Goal: Find specific page/section: Find specific page/section

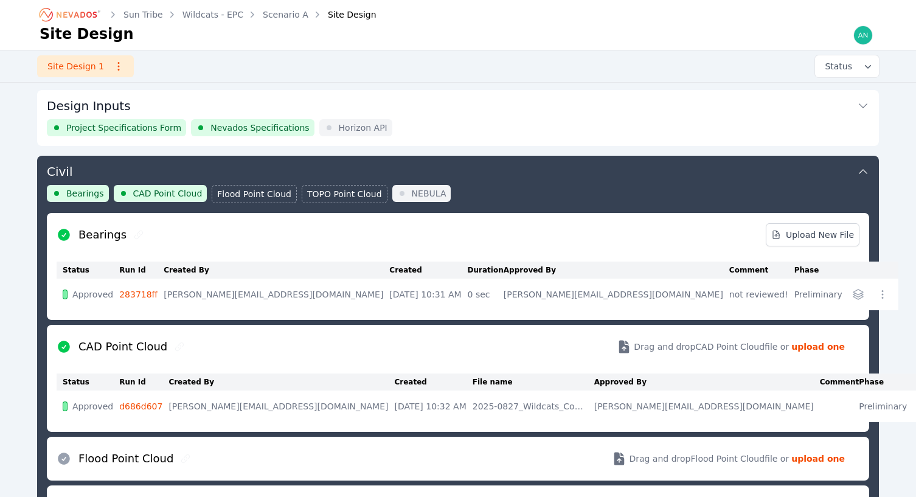
scroll to position [61, 0]
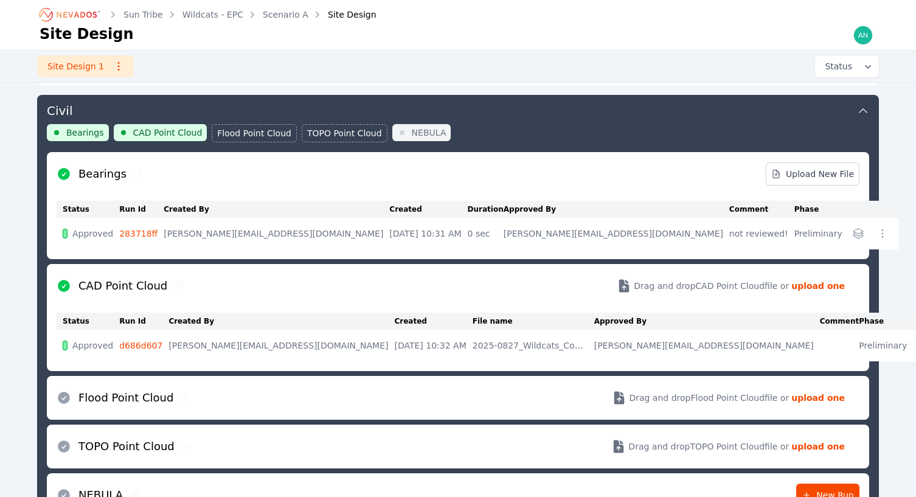
click at [210, 13] on link "Wildcats - EPC" at bounding box center [213, 15] width 61 height 12
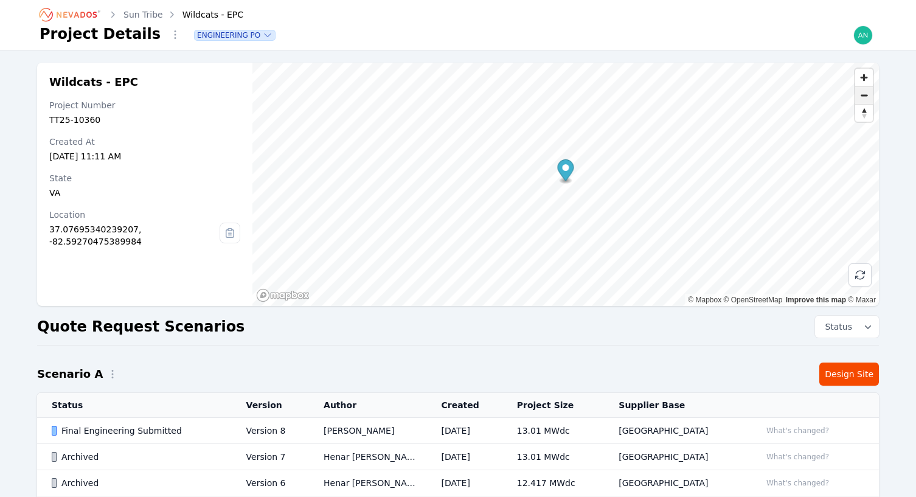
click at [866, 97] on span "Zoom out" at bounding box center [864, 95] width 18 height 17
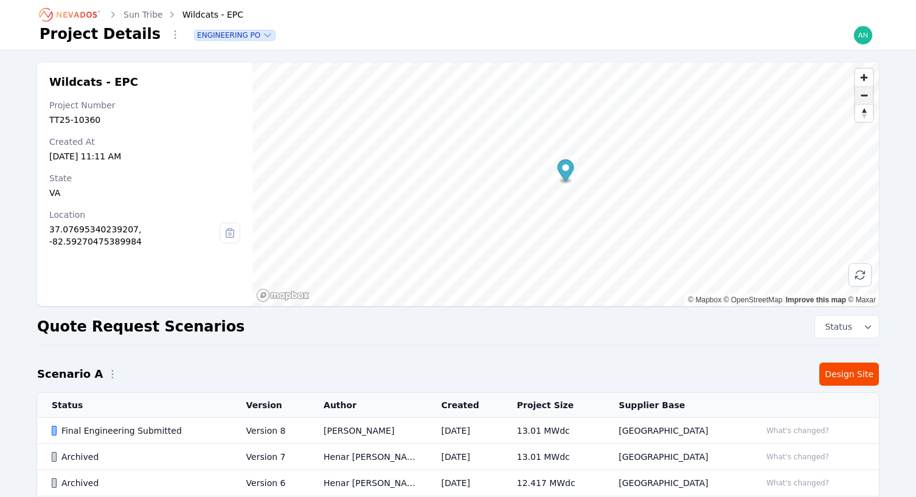
click at [866, 97] on span "Zoom out" at bounding box center [864, 95] width 18 height 17
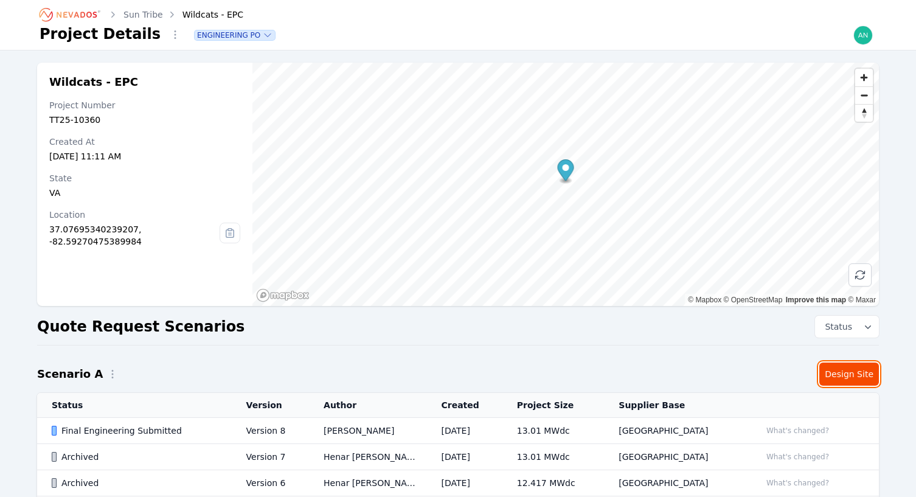
click at [827, 372] on link "Design Site" at bounding box center [849, 374] width 60 height 23
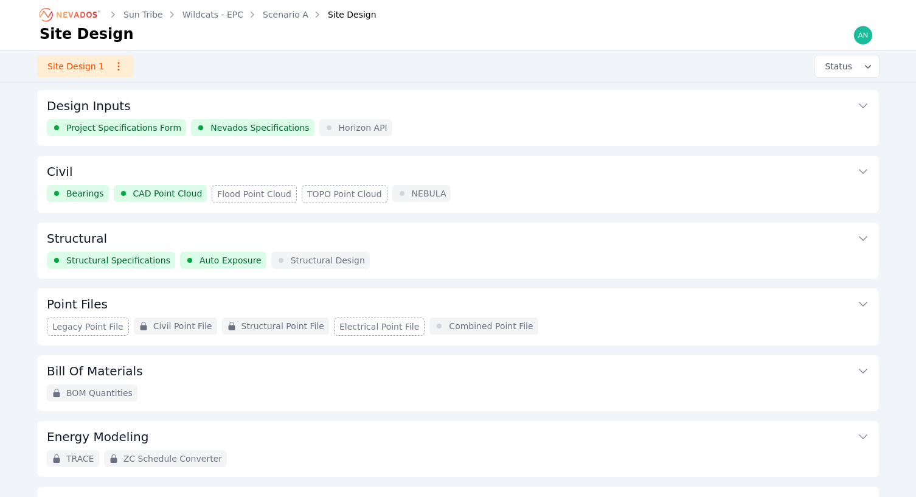
click at [215, 127] on span "Nevados Specifications" at bounding box center [259, 128] width 99 height 12
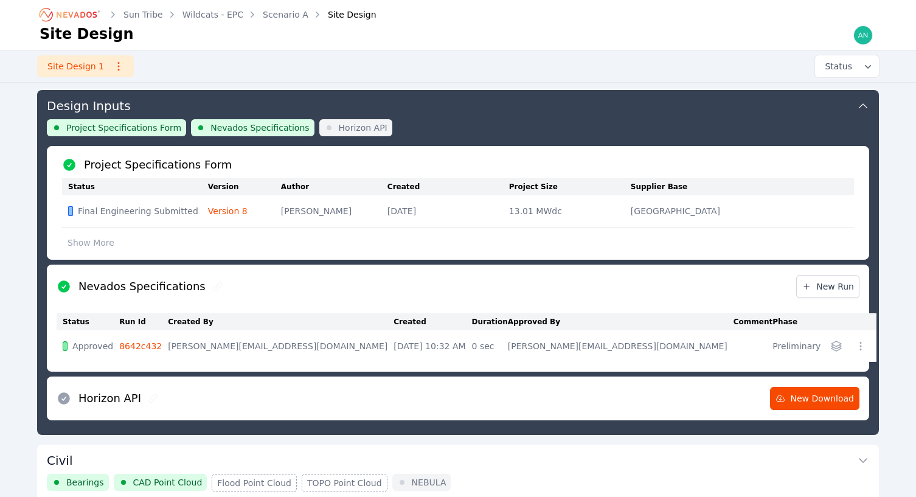
click at [137, 345] on link "8642c432" at bounding box center [140, 346] width 43 height 10
